Goal: Information Seeking & Learning: Learn about a topic

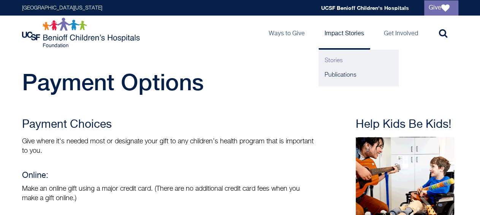
click at [339, 61] on link "Stories" at bounding box center [358, 61] width 80 height 14
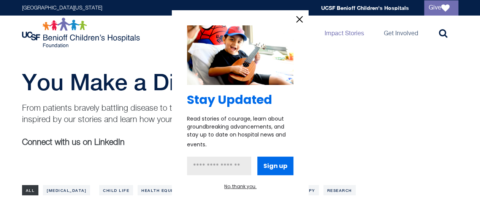
click at [299, 22] on icon "information" at bounding box center [299, 19] width 11 height 11
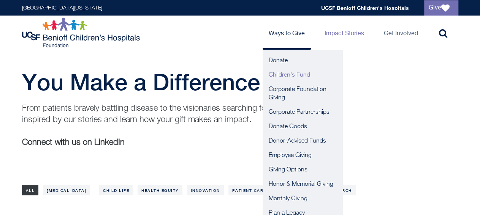
click at [284, 77] on link "Children's Fund" at bounding box center [302, 75] width 80 height 14
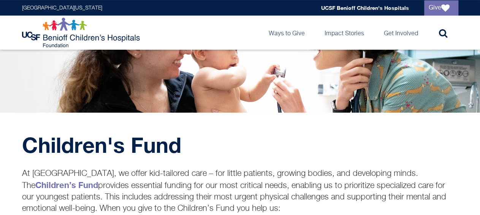
scroll to position [119, 0]
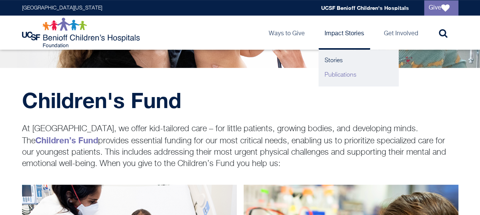
click at [335, 78] on link "Publications" at bounding box center [358, 75] width 80 height 14
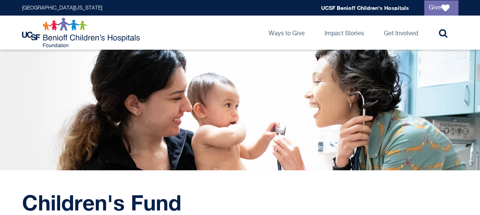
scroll to position [0, 0]
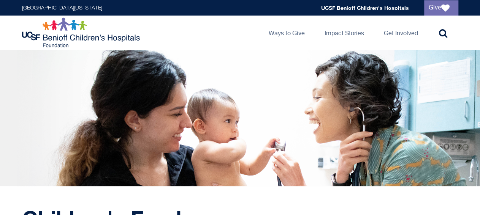
click at [223, 24] on div "UCSF Benioff Children's Hospitals Foundation Main navigation Ways to Give Toggl…" at bounding box center [240, 33] width 450 height 34
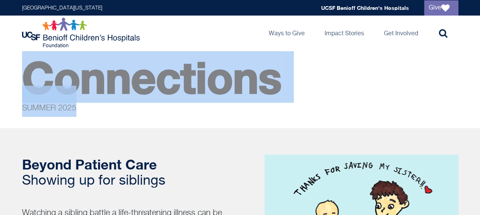
drag, startPoint x: 64, startPoint y: 109, endPoint x: 14, endPoint y: 76, distance: 59.8
click at [14, 76] on div "Connections SUMMER 2025" at bounding box center [240, 93] width 480 height 48
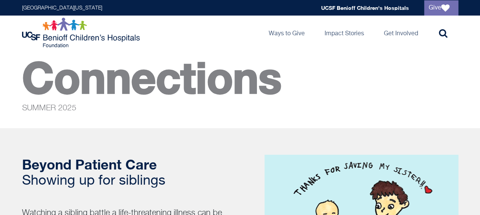
click at [183, 158] on h2 "Beyond Patient Care Showing up for siblings" at bounding box center [130, 173] width 217 height 32
drag, startPoint x: 165, startPoint y: 180, endPoint x: 13, endPoint y: 133, distance: 158.7
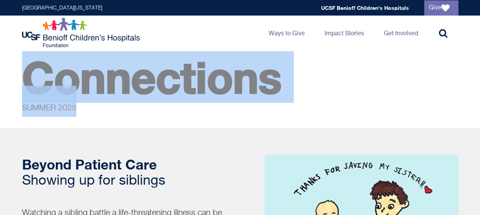
drag, startPoint x: 22, startPoint y: 76, endPoint x: 252, endPoint y: 111, distance: 232.8
click at [252, 111] on p "Connections SUMMER 2025" at bounding box center [240, 93] width 436 height 48
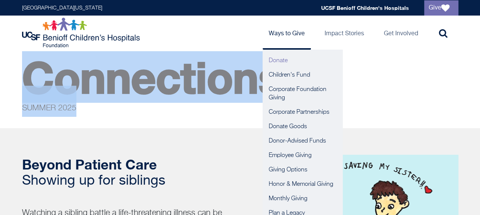
click at [278, 63] on link "Donate" at bounding box center [302, 61] width 80 height 14
